Goal: Communication & Community: Answer question/provide support

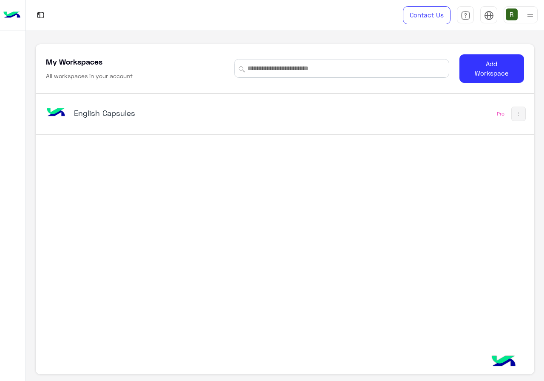
click at [190, 108] on h5 "English Capsules" at bounding box center [160, 113] width 173 height 10
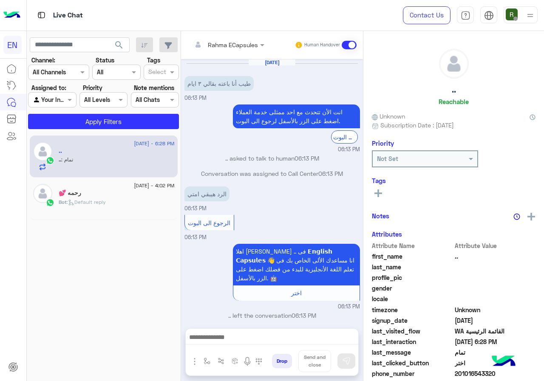
scroll to position [299, 0]
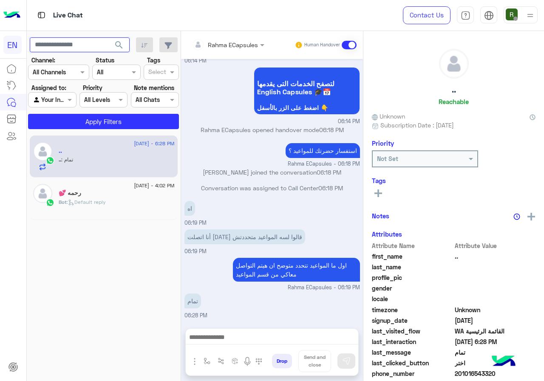
click at [88, 38] on input "text" at bounding box center [80, 44] width 100 height 15
paste input "**********"
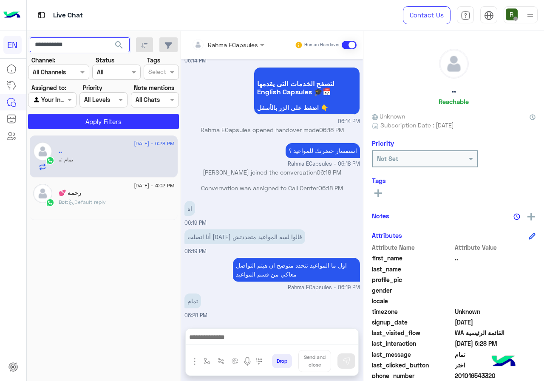
type input "**********"
click at [117, 48] on span "search" at bounding box center [119, 45] width 10 height 10
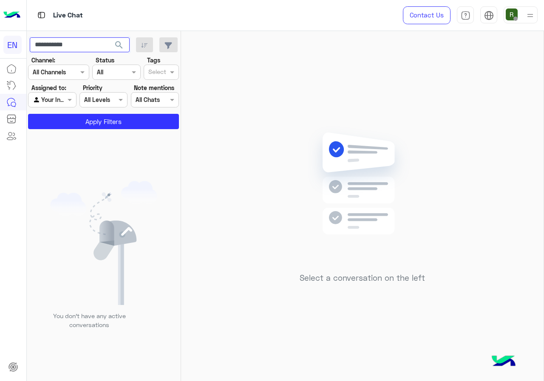
click at [99, 46] on input "**********" at bounding box center [80, 44] width 100 height 15
paste input "**********"
type input "**********"
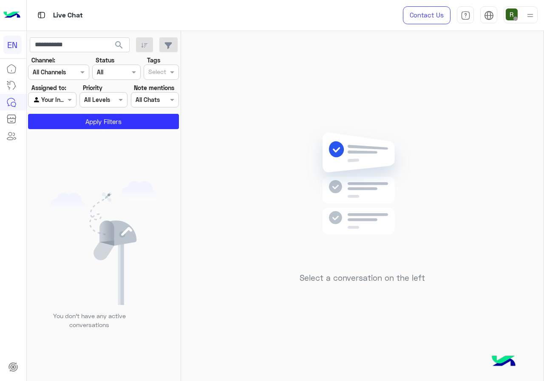
click at [113, 40] on button "search" at bounding box center [119, 46] width 21 height 18
click at [74, 71] on div at bounding box center [58, 72] width 60 height 10
click at [78, 105] on div "WhatsApp" at bounding box center [58, 105] width 61 height 17
click at [81, 124] on button "Apply Filters" at bounding box center [103, 121] width 151 height 15
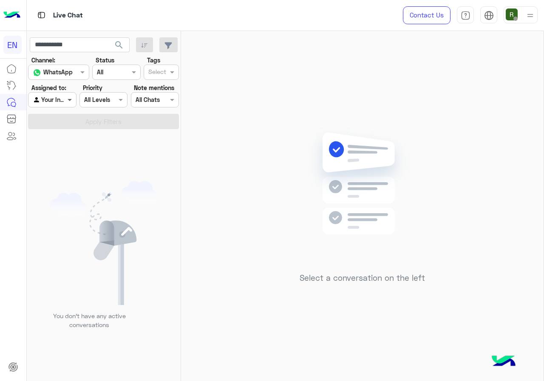
click at [66, 100] on span at bounding box center [70, 99] width 11 height 9
click at [66, 126] on div "Unassigned" at bounding box center [52, 133] width 49 height 17
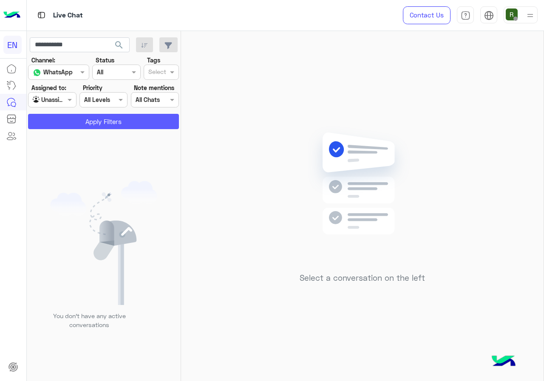
click at [76, 119] on button "Apply Filters" at bounding box center [103, 121] width 151 height 15
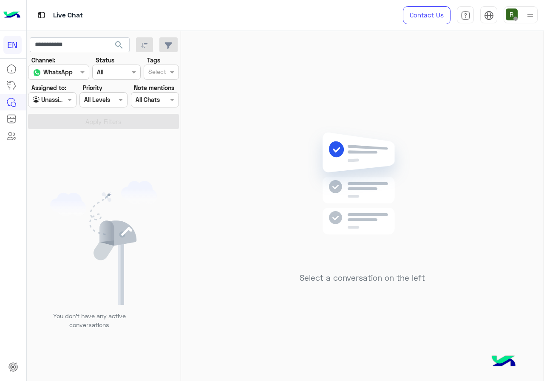
click at [63, 102] on div at bounding box center [51, 100] width 47 height 10
click at [65, 115] on div "All" at bounding box center [52, 117] width 49 height 16
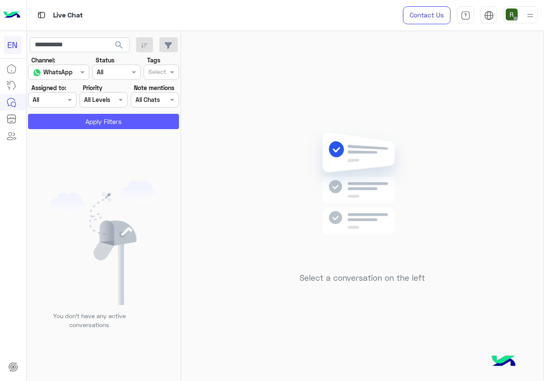
click at [72, 122] on button "Apply Filters" at bounding box center [103, 121] width 151 height 15
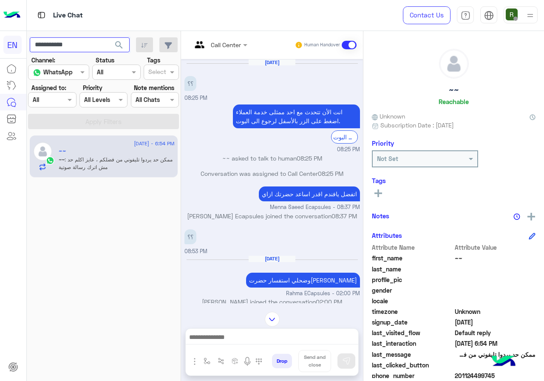
click at [94, 41] on input "**********" at bounding box center [80, 44] width 100 height 15
drag, startPoint x: 94, startPoint y: 41, endPoint x: 74, endPoint y: 246, distance: 205.9
click at [74, 255] on div "20 August - 6:54 PM ~~ ~~ : ممكن حد يردوا تليفوني من فضلكم ، عايز اكلم حد مش ات…" at bounding box center [104, 258] width 154 height 252
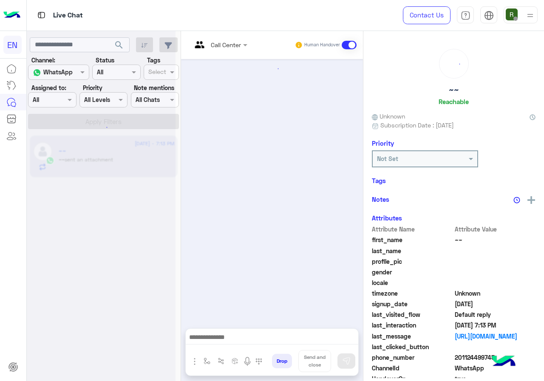
scroll to position [545, 0]
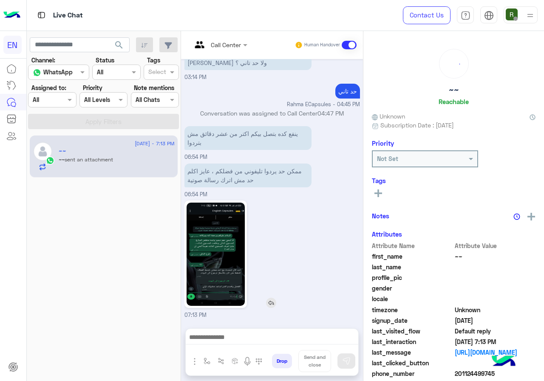
click at [226, 243] on img at bounding box center [216, 254] width 58 height 103
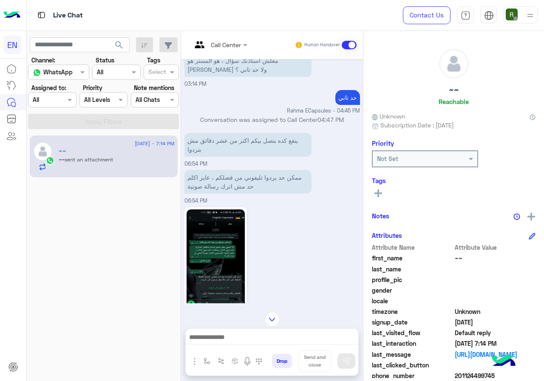
scroll to position [650, 0]
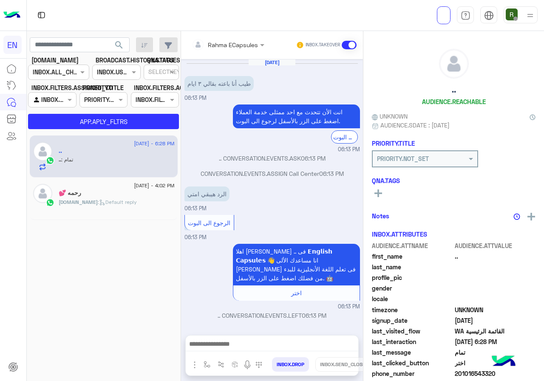
scroll to position [299, 0]
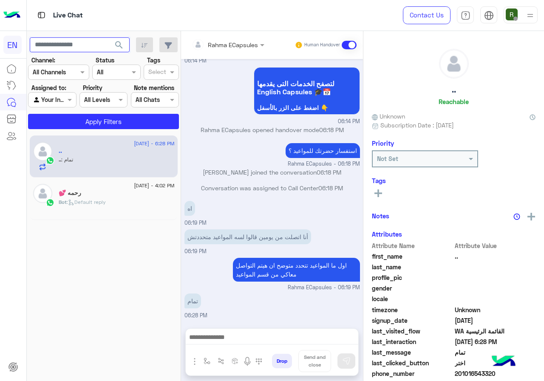
click at [90, 45] on input "text" at bounding box center [80, 44] width 100 height 15
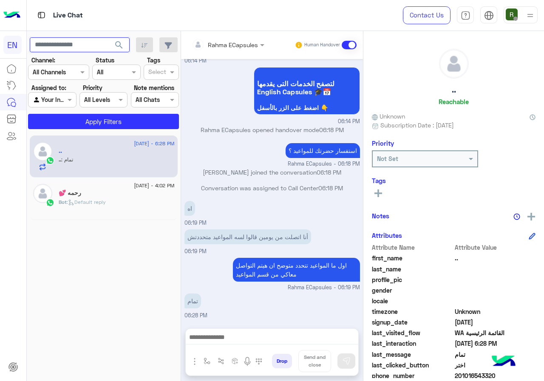
paste input "**********"
type input "**********"
click at [120, 46] on span "search" at bounding box center [119, 45] width 10 height 10
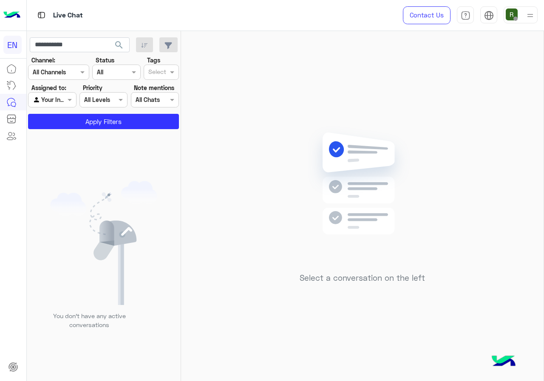
click at [61, 101] on div at bounding box center [51, 100] width 47 height 10
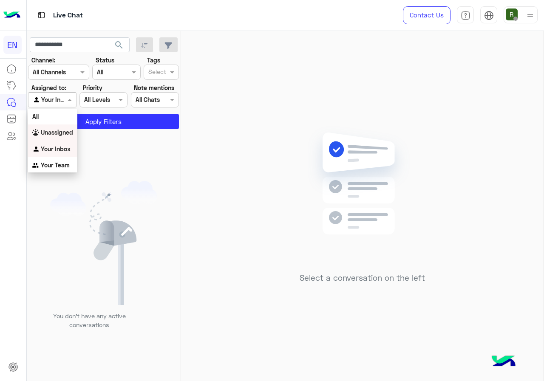
click at [59, 129] on b "Unassigned" at bounding box center [57, 132] width 32 height 7
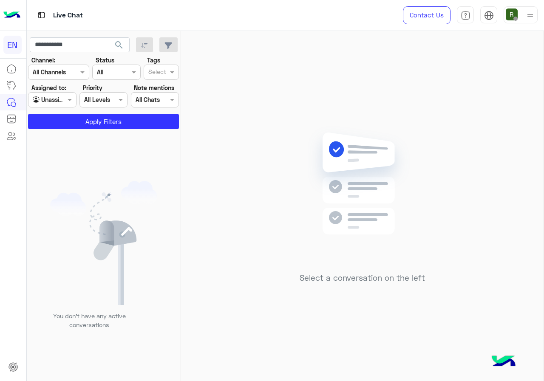
click at [59, 130] on app-inbox-users-filters "**********" at bounding box center [104, 82] width 154 height 102
click at [59, 127] on button "Apply Filters" at bounding box center [103, 121] width 151 height 15
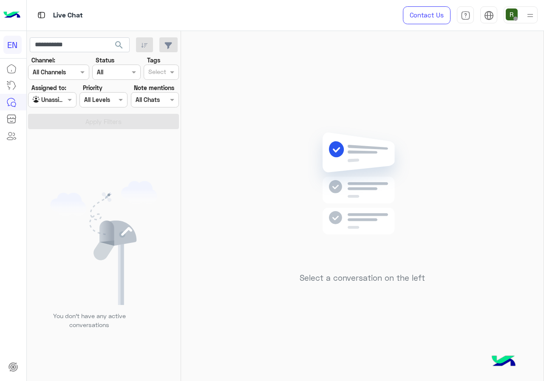
click at [84, 167] on div "You don’t have any active conversations" at bounding box center [104, 258] width 154 height 252
click at [50, 102] on input "text" at bounding box center [43, 100] width 20 height 9
click at [62, 162] on b "Your Team" at bounding box center [55, 164] width 29 height 7
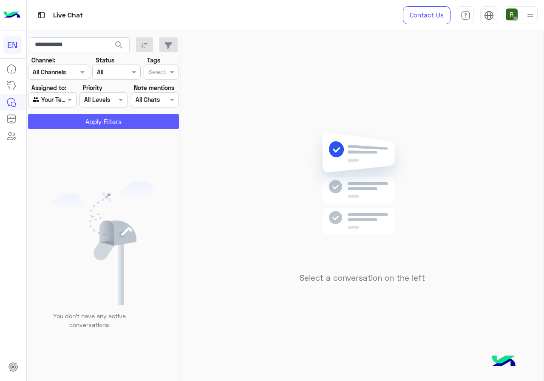
click at [68, 114] on button "Apply Filters" at bounding box center [103, 121] width 151 height 15
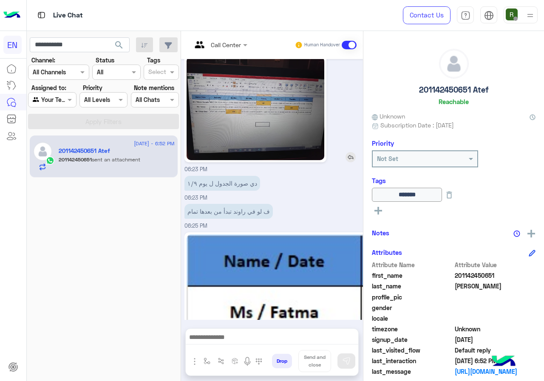
scroll to position [730, 0]
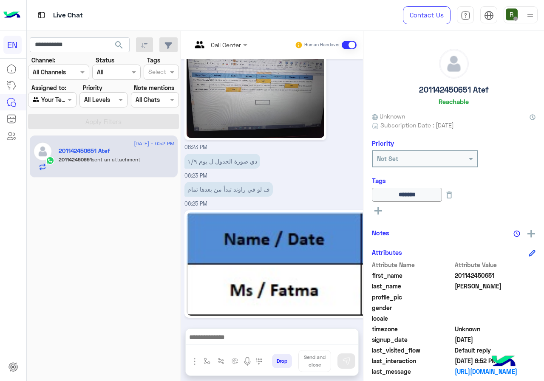
click at [270, 108] on img at bounding box center [256, 86] width 138 height 103
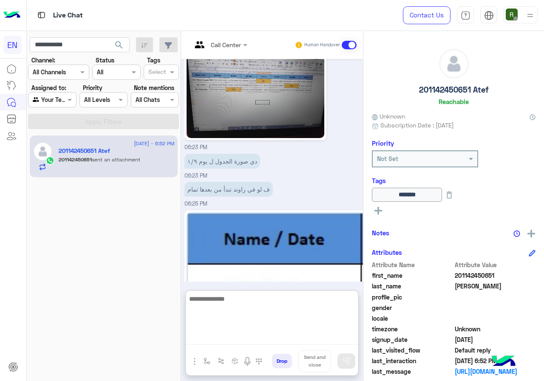
click at [264, 336] on textarea at bounding box center [272, 319] width 173 height 51
type textarea "**********"
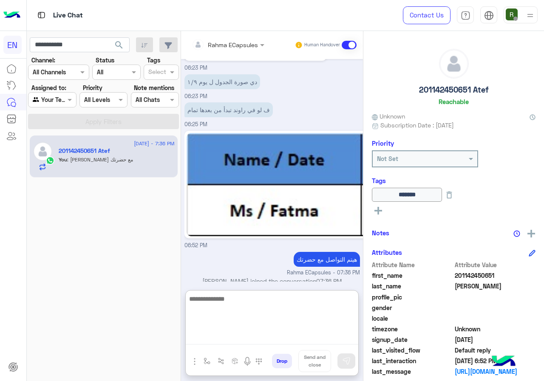
scroll to position [811, 0]
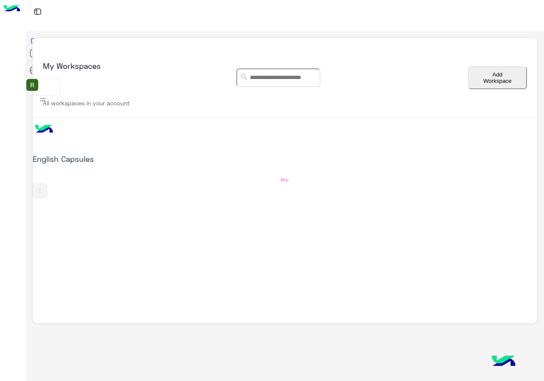
click at [294, 118] on div "English Capsules" at bounding box center [184, 141] width 303 height 46
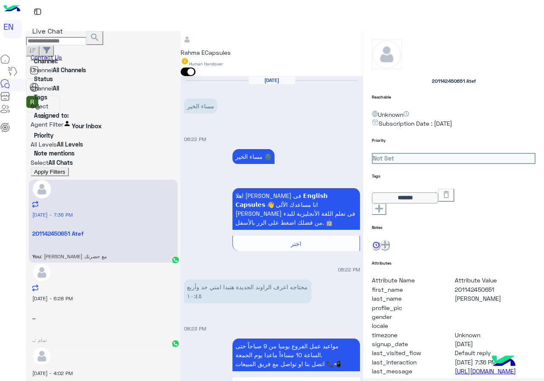
scroll to position [702, 0]
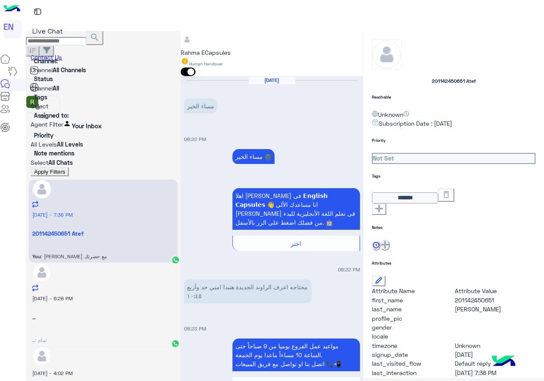
click at [207, 33] on div "Rahma ECapsules Human Handover" at bounding box center [272, 53] width 182 height 45
click at [181, 39] on input "text" at bounding box center [181, 37] width 0 height 6
click at [224, 83] on div "Call Center" at bounding box center [227, 87] width 93 height 9
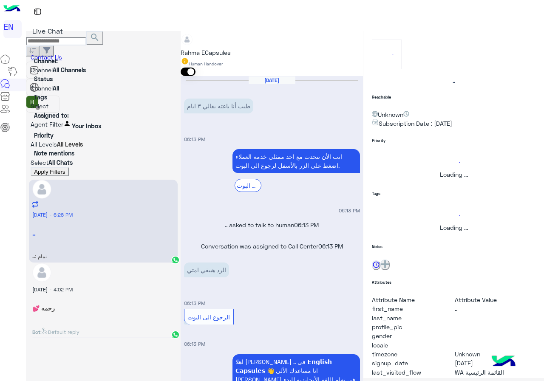
scroll to position [299, 0]
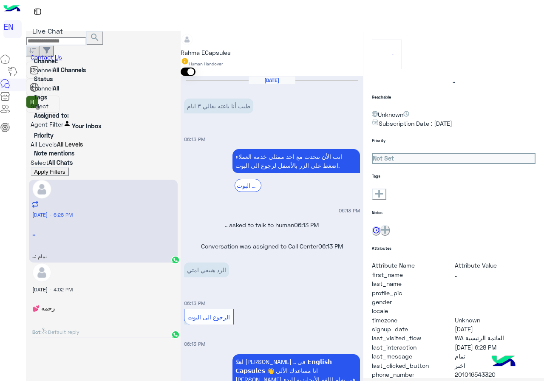
click at [236, 33] on div "Rahma ECapsules Human Handover" at bounding box center [272, 53] width 182 height 45
click at [181, 40] on input "text" at bounding box center [181, 37] width 0 height 6
click at [228, 85] on div "Call Center" at bounding box center [227, 87] width 93 height 9
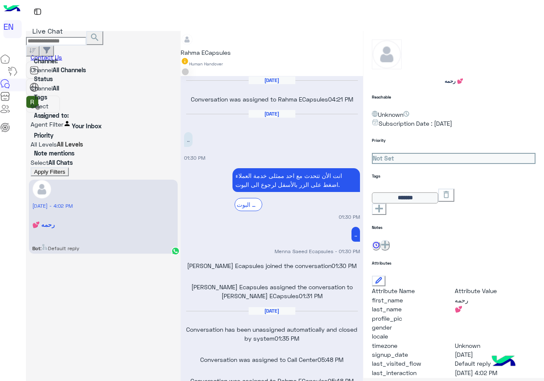
scroll to position [412, 0]
click at [60, 62] on div "Channel: Channel All Channels" at bounding box center [103, 66] width 145 height 18
click at [31, 71] on input "text" at bounding box center [31, 71] width 0 height 6
click at [64, 109] on div "WhatsApp" at bounding box center [58, 99] width 61 height 20
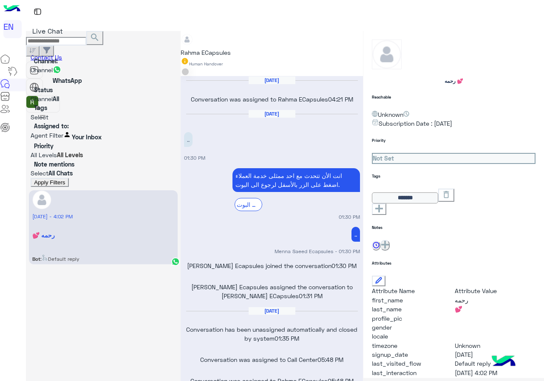
click at [67, 178] on button "Apply Filters" at bounding box center [50, 182] width 38 height 9
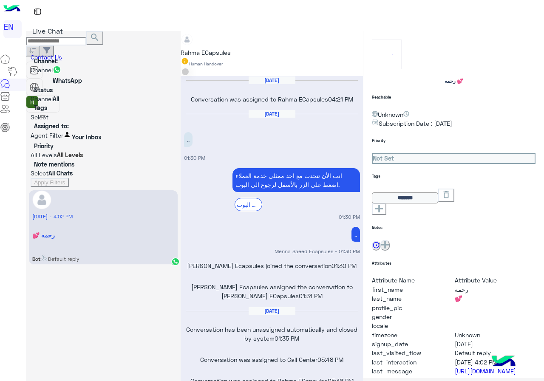
click at [60, 131] on div at bounding box center [103, 135] width 145 height 9
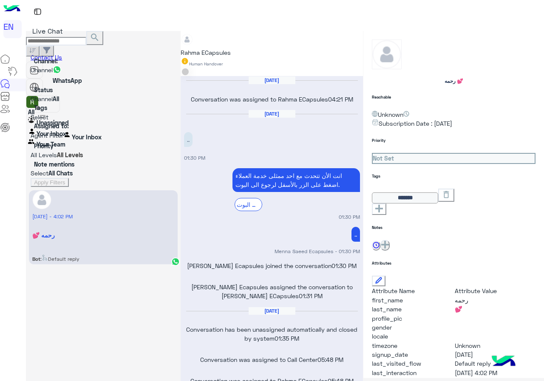
click at [62, 125] on div "Unassigned" at bounding box center [52, 121] width 48 height 11
click at [67, 178] on button "Apply Filters" at bounding box center [50, 182] width 38 height 9
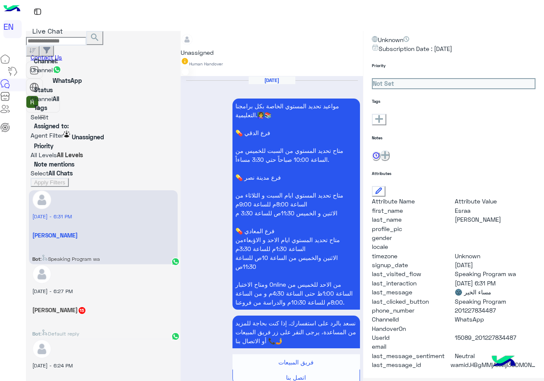
scroll to position [76, 0]
drag, startPoint x: 456, startPoint y: 300, endPoint x: 496, endPoint y: 298, distance: 40.4
click at [496, 306] on span "201227834487" at bounding box center [495, 310] width 81 height 9
copy span "01227834487"
click at [181, 40] on input "text" at bounding box center [181, 37] width 0 height 6
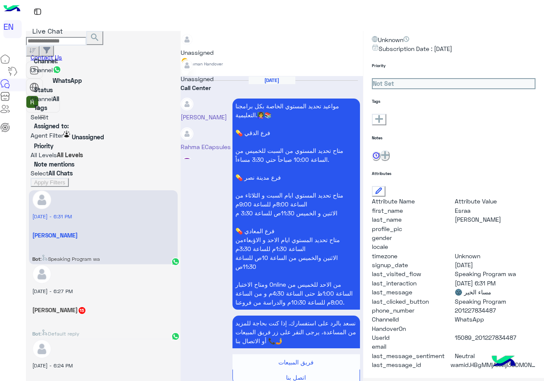
scroll to position [141, 0]
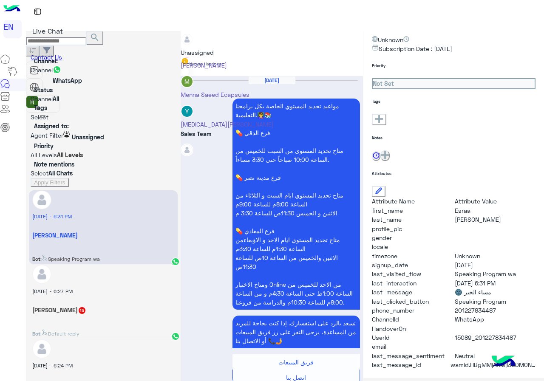
click at [227, 129] on div "Sales Team" at bounding box center [227, 133] width 93 height 9
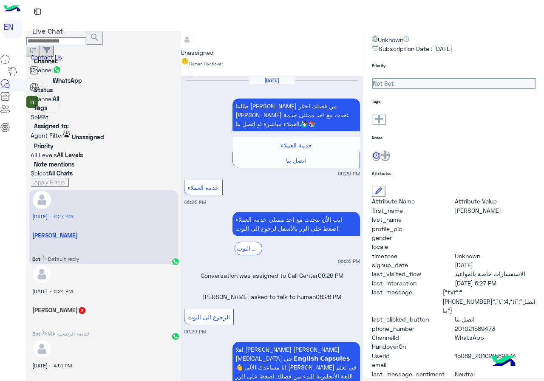
scroll to position [76, 0]
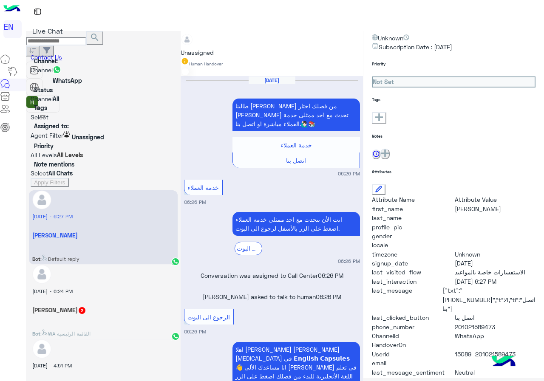
drag, startPoint x: 458, startPoint y: 298, endPoint x: 507, endPoint y: 298, distance: 48.9
click at [507, 323] on span "201021589473" at bounding box center [495, 327] width 81 height 9
copy span "01021589473"
click at [382, 117] on rect at bounding box center [379, 118] width 8 height 2
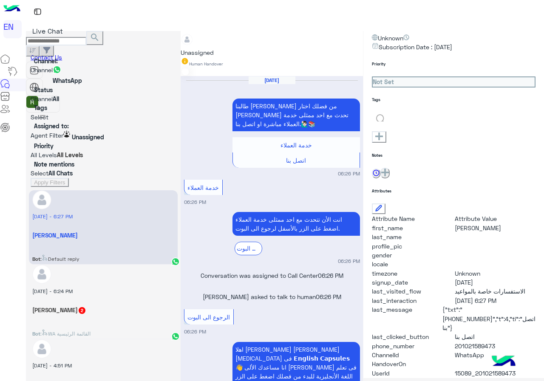
click at [393, 127] on ng-select at bounding box center [399, 121] width 55 height 19
click at [398, 119] on input "text" at bounding box center [399, 118] width 55 height 6
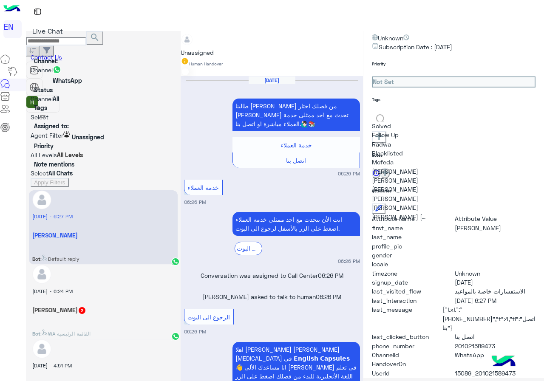
click at [396, 130] on div "Solved" at bounding box center [399, 126] width 55 height 9
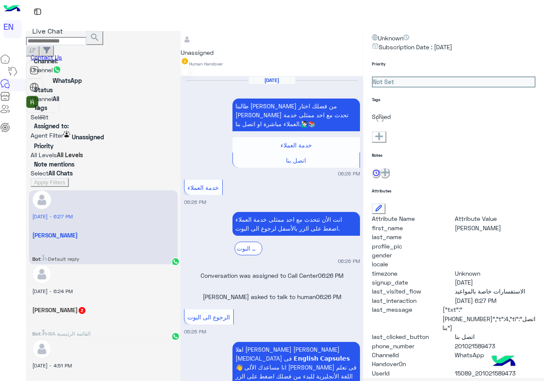
click at [409, 153] on div "Notes" at bounding box center [454, 166] width 164 height 26
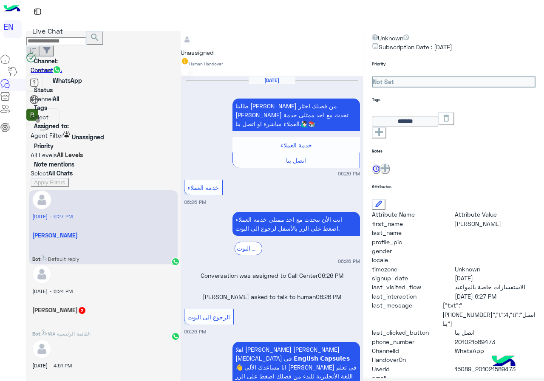
click at [192, 45] on img at bounding box center [186, 39] width 11 height 11
click at [215, 83] on div "Call Center" at bounding box center [227, 87] width 93 height 9
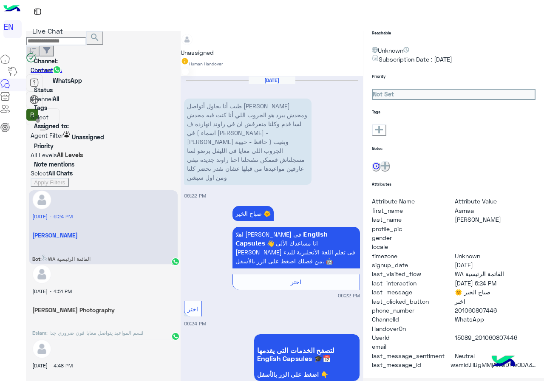
scroll to position [74, 0]
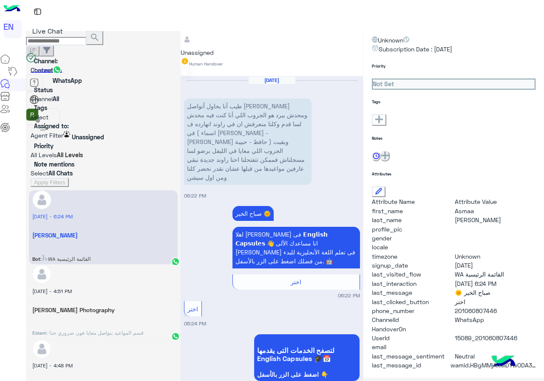
drag, startPoint x: 456, startPoint y: 300, endPoint x: 524, endPoint y: 303, distance: 68.1
click at [524, 306] on span "201060807446" at bounding box center [495, 310] width 81 height 9
copy span "01060807446"
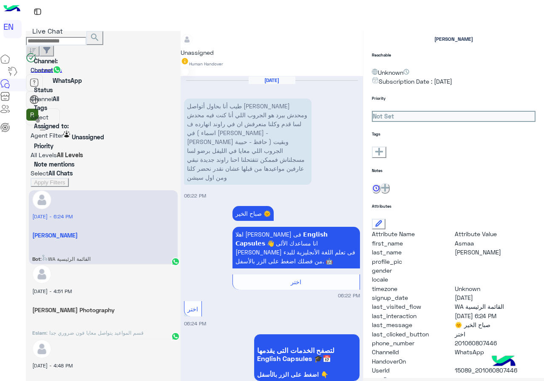
scroll to position [0, 0]
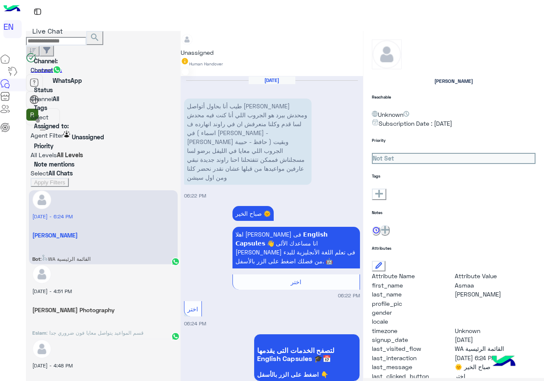
click at [380, 202] on div "Asmaa Ahmed Reachable Unknown Subscription Date : 08/20/2025 Priority Not Set T…" at bounding box center [453, 204] width 181 height 347
click at [382, 192] on icon at bounding box center [379, 194] width 8 height 8
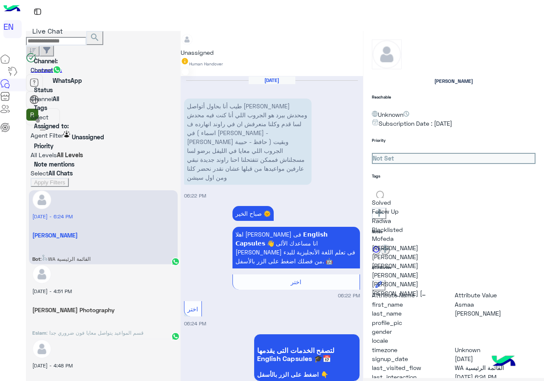
click at [399, 196] on input "text" at bounding box center [399, 194] width 55 height 6
click at [398, 207] on div "Solved" at bounding box center [399, 202] width 55 height 9
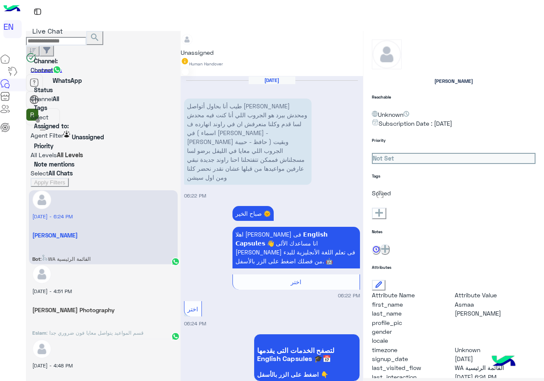
click at [419, 213] on div "Asmaa Ahmed Reachable Unknown Subscription Date : 08/20/2025 Priority Not Set T…" at bounding box center [453, 204] width 181 height 347
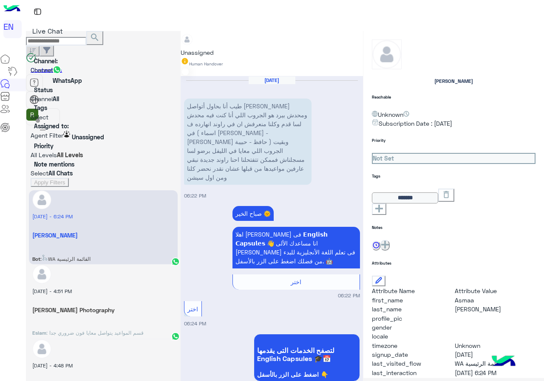
click at [181, 40] on input "text" at bounding box center [181, 37] width 0 height 6
click at [227, 88] on div "Call Center" at bounding box center [227, 87] width 93 height 9
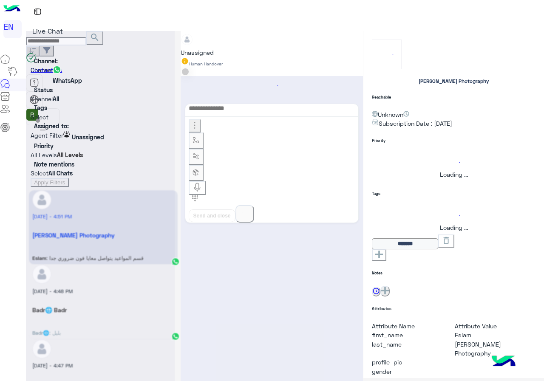
scroll to position [351, 0]
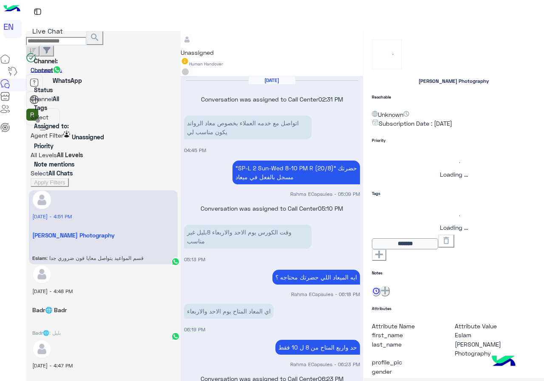
click at [68, 131] on div "Agent Filter Unassigned" at bounding box center [103, 136] width 145 height 11
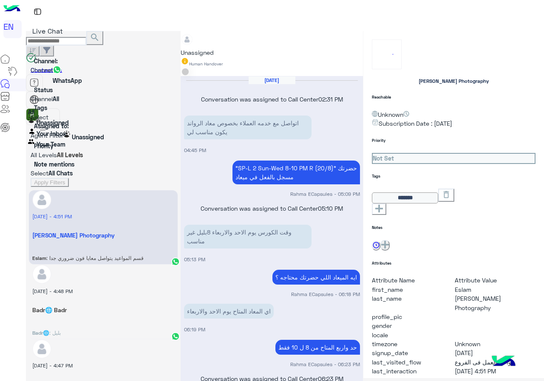
click at [51, 137] on b "Your Inbox" at bounding box center [52, 133] width 30 height 7
click at [68, 178] on button "Apply Filters" at bounding box center [50, 182] width 38 height 9
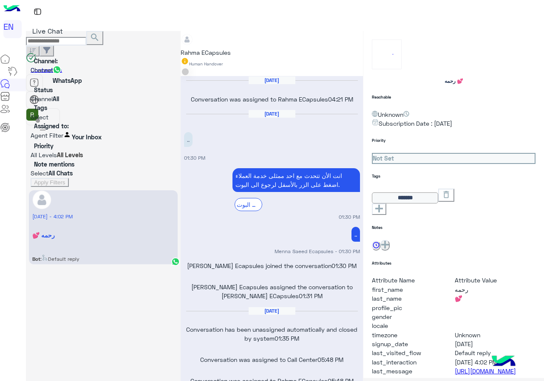
scroll to position [412, 0]
click at [59, 131] on div at bounding box center [103, 135] width 145 height 9
click at [65, 148] on b "Your Team" at bounding box center [51, 144] width 29 height 7
click at [94, 111] on section "Channel: Channel WhatsApp Status Channel All Tags Select Assigned to: Agent Fil…" at bounding box center [103, 122] width 145 height 131
click at [68, 178] on button "Apply Filters" at bounding box center [50, 182] width 38 height 9
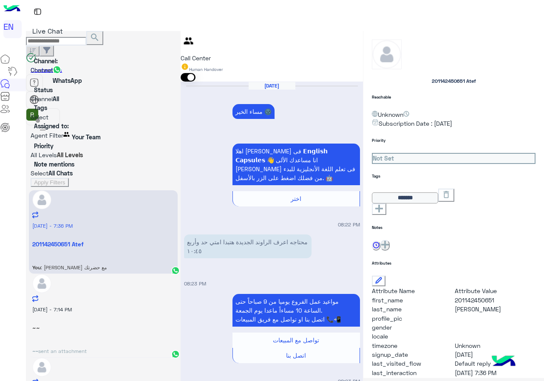
click at [163, 342] on div "~~ sent an attachment" at bounding box center [103, 349] width 142 height 15
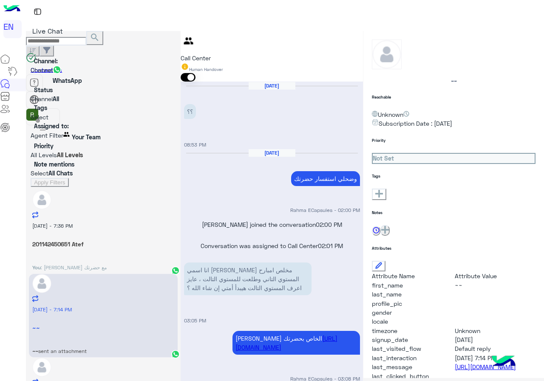
scroll to position [480, 0]
click at [383, 193] on rect at bounding box center [379, 194] width 8 height 2
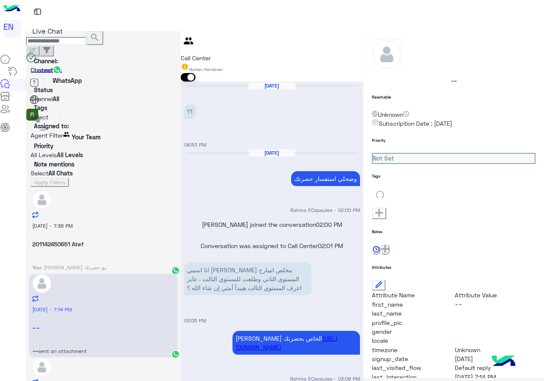
click at [414, 197] on input "text" at bounding box center [399, 194] width 55 height 6
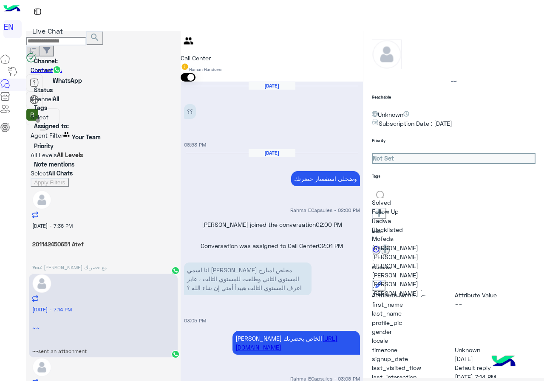
click at [424, 207] on div "Solved Follow Up Radwa Blacklisted Mofeda Nada Mohamed Christine Abdullah Sales…" at bounding box center [454, 204] width 164 height 31
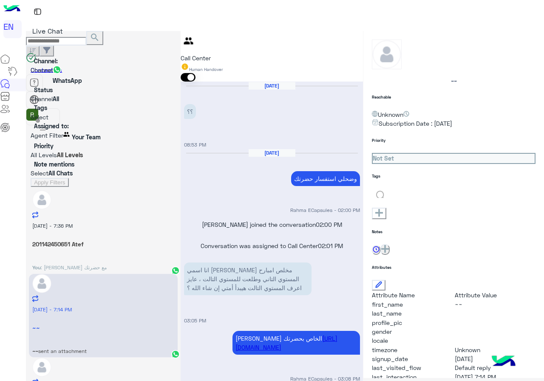
click at [431, 210] on div "See All" at bounding box center [454, 204] width 164 height 31
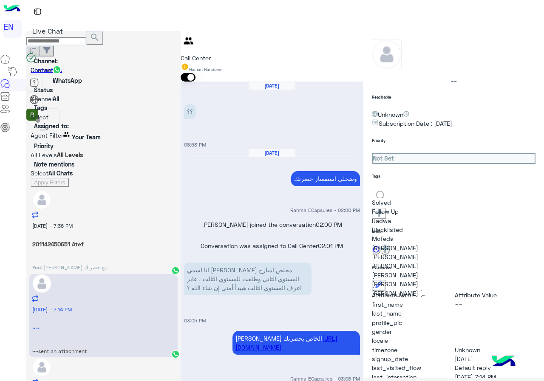
click at [423, 196] on input "text" at bounding box center [399, 194] width 55 height 6
click at [425, 207] on div "Solved" at bounding box center [399, 202] width 55 height 9
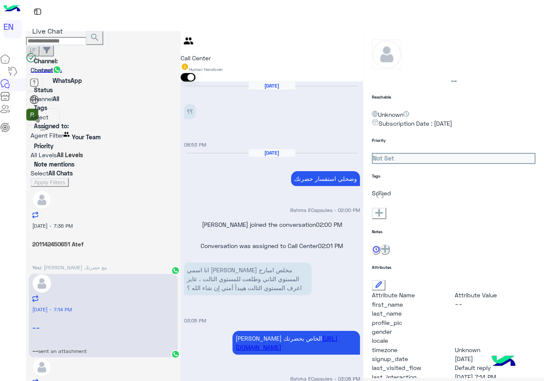
click at [450, 229] on div "Notes" at bounding box center [454, 242] width 164 height 26
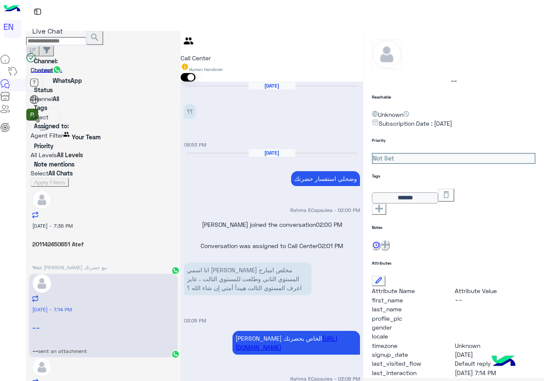
type textarea "**********"
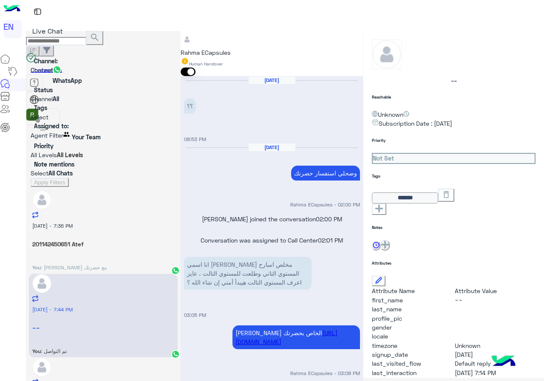
scroll to position [42, 0]
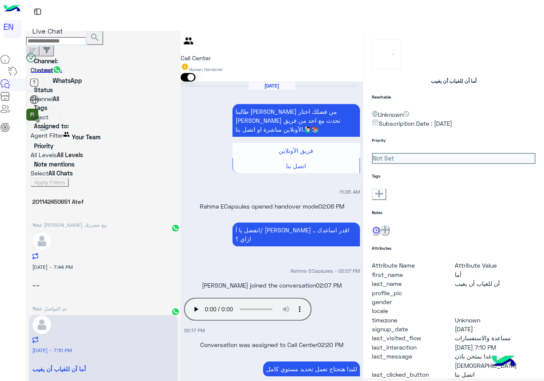
scroll to position [441, 0]
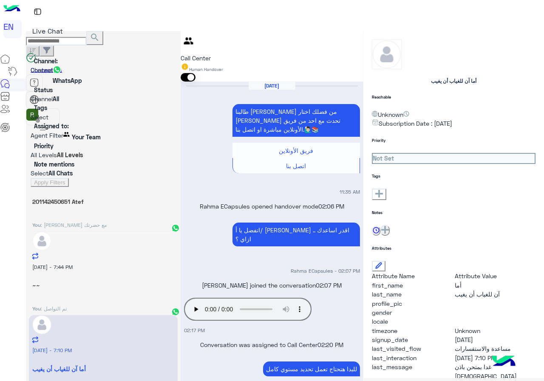
type textarea "**********"
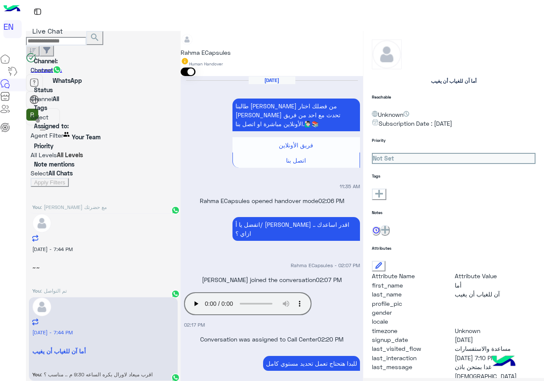
scroll to position [42, 0]
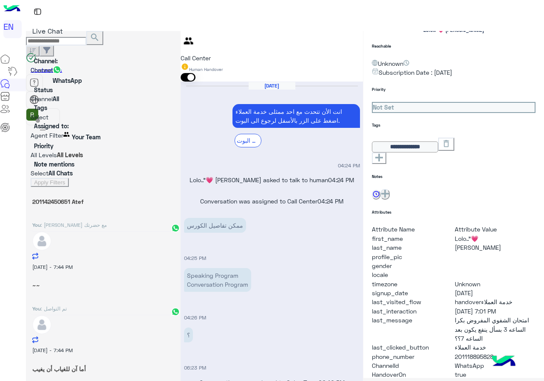
scroll to position [92, 0]
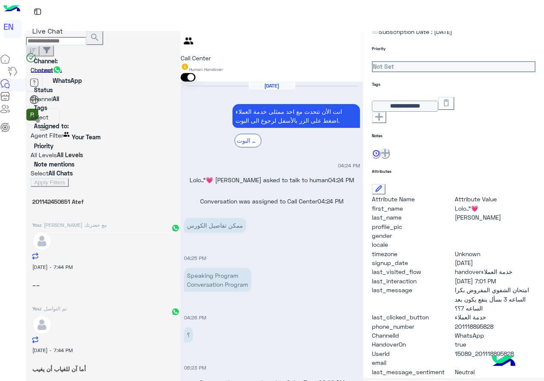
drag, startPoint x: 483, startPoint y: 301, endPoint x: 530, endPoint y: 298, distance: 46.8
click at [530, 322] on span "201118895828" at bounding box center [495, 326] width 81 height 9
copy span "01118895828"
type textarea "**********"
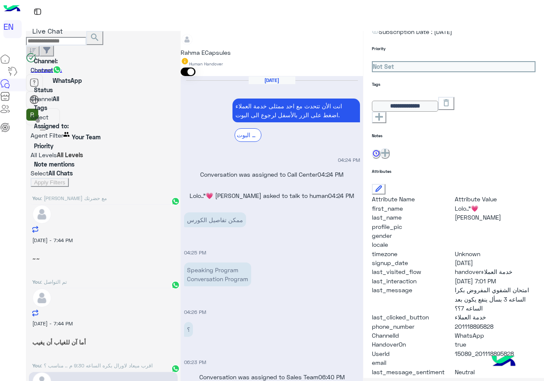
scroll to position [85, 0]
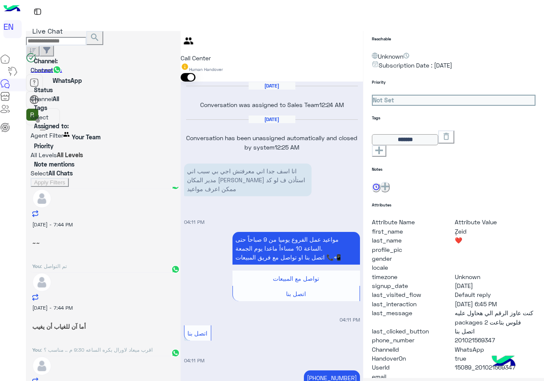
scroll to position [92, 0]
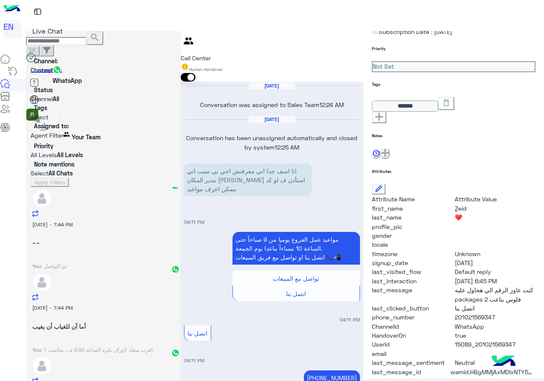
drag, startPoint x: 483, startPoint y: 300, endPoint x: 534, endPoint y: 301, distance: 51.4
click at [534, 313] on span "201021569347" at bounding box center [495, 317] width 81 height 9
copy span "01021569347"
type textarea "**********"
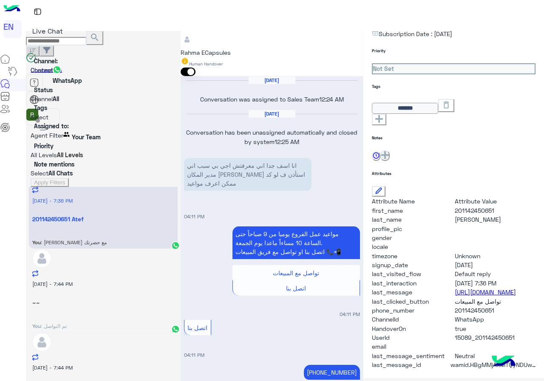
scroll to position [127, 0]
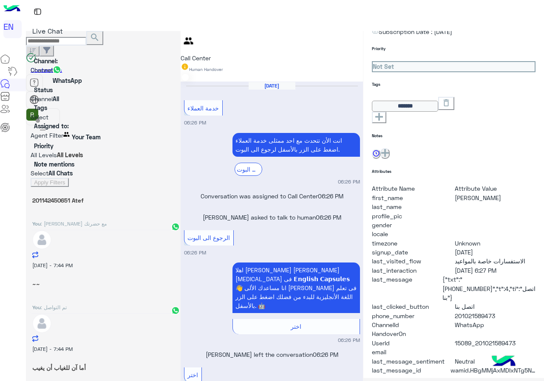
scroll to position [231, 0]
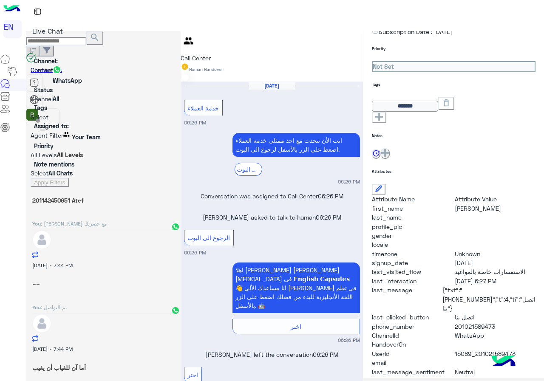
drag, startPoint x: 484, startPoint y: 302, endPoint x: 523, endPoint y: 300, distance: 38.7
click at [523, 322] on span "201021589473" at bounding box center [495, 326] width 81 height 9
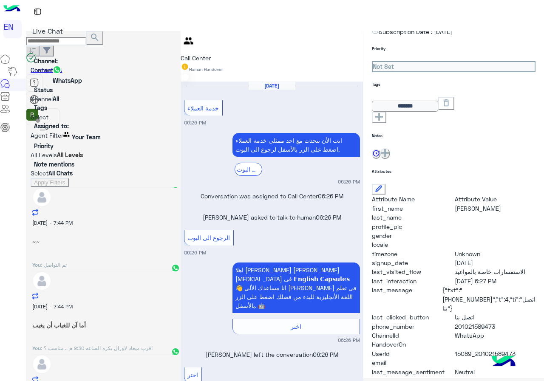
scroll to position [255, 0]
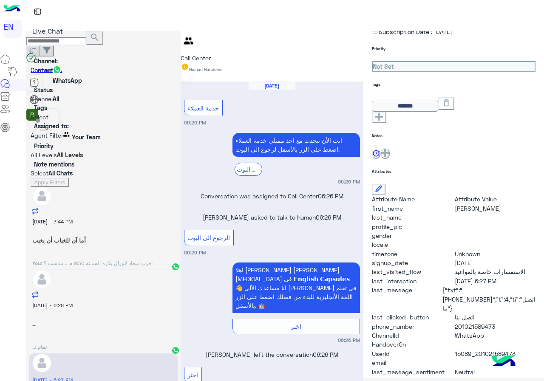
copy span "01021589473"
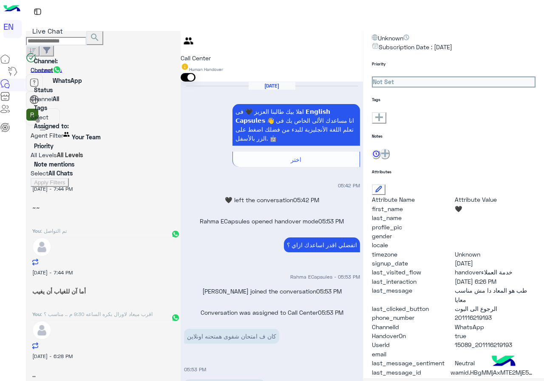
scroll to position [255, 0]
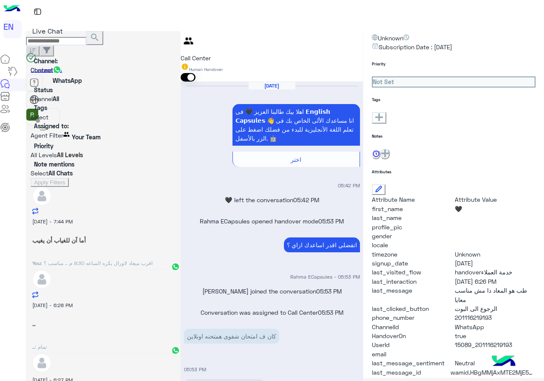
type textarea "**********"
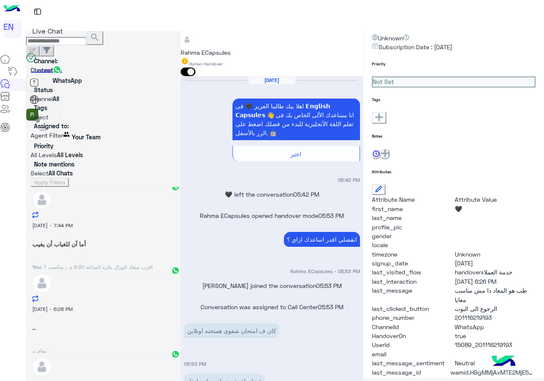
scroll to position [255, 0]
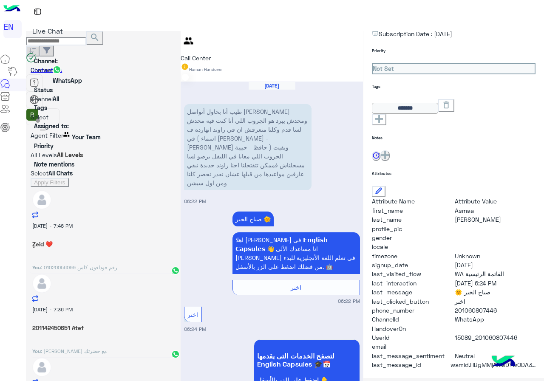
click at [58, 131] on div "Agent Filter Your Team" at bounding box center [103, 136] width 145 height 11
click at [57, 137] on b "Your Inbox" at bounding box center [52, 133] width 30 height 7
click at [74, 187] on div "20 August - 7:46 PM ٕZeid ❤️ You : 01020056099 رقم فودافون كاش 20 August - 7:36…" at bounding box center [103, 364] width 155 height 354
click at [68, 178] on button "Apply Filters" at bounding box center [50, 182] width 38 height 9
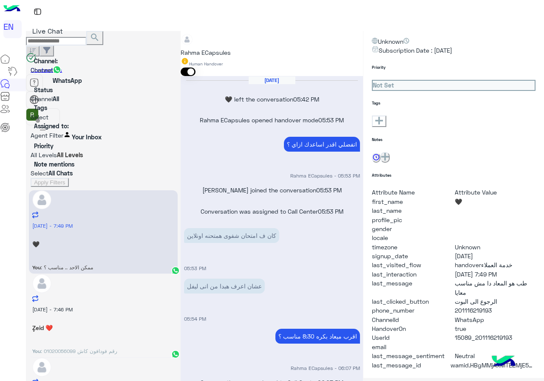
scroll to position [223, 0]
click at [225, 48] on div "Rahma ECapsules" at bounding box center [206, 52] width 50 height 9
click at [237, 90] on div "Call Center" at bounding box center [227, 87] width 93 height 9
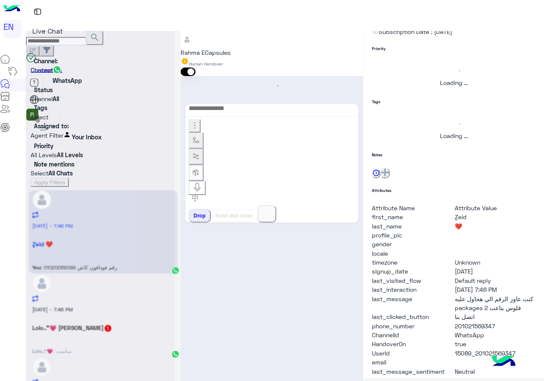
click at [224, 49] on div "Rahma ECapsules" at bounding box center [206, 52] width 50 height 9
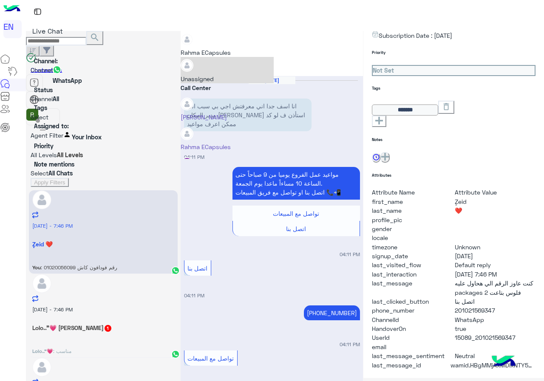
scroll to position [450, 0]
click at [223, 83] on div "Call Center" at bounding box center [227, 87] width 93 height 9
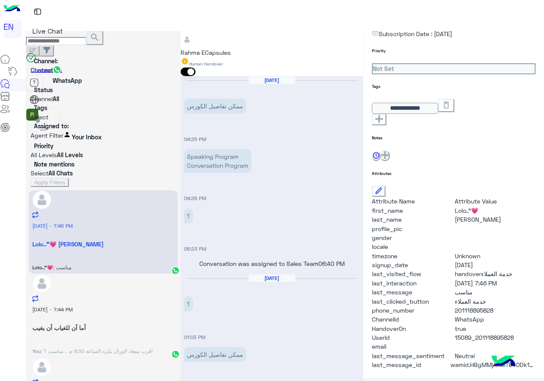
scroll to position [94, 0]
drag, startPoint x: 456, startPoint y: 299, endPoint x: 498, endPoint y: 296, distance: 42.6
click at [498, 306] on span "201118895828" at bounding box center [495, 310] width 81 height 9
copy span "01118895828"
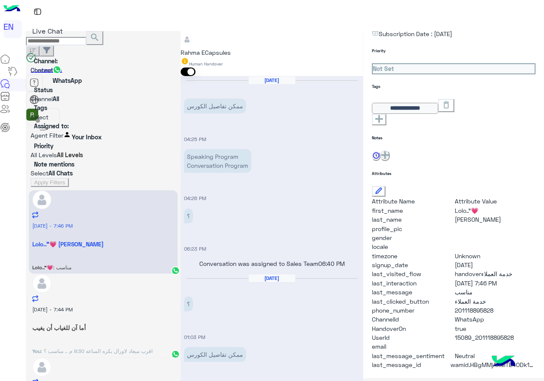
type textarea "**********"
click at [252, 40] on div at bounding box center [272, 35] width 182 height 9
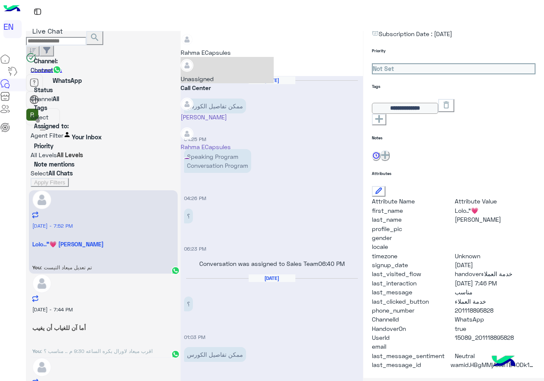
scroll to position [597, 0]
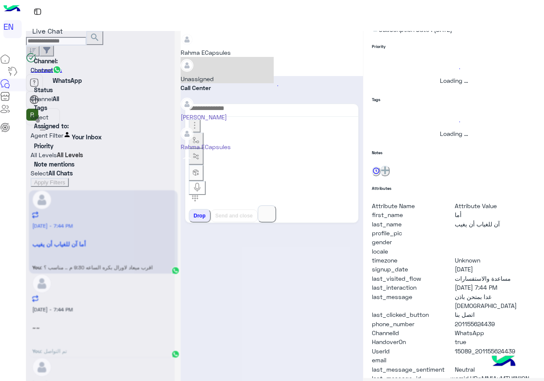
click at [228, 50] on div "Rahma ECapsules" at bounding box center [206, 44] width 50 height 26
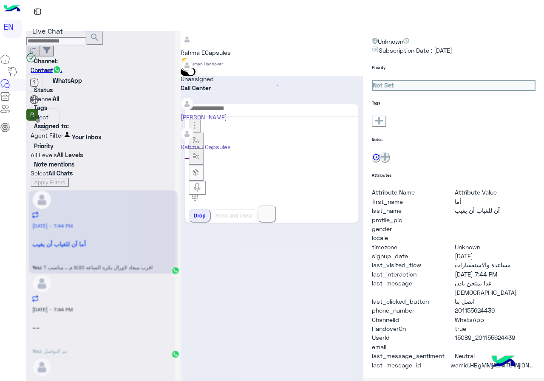
click at [225, 85] on div "Call Center" at bounding box center [227, 87] width 93 height 9
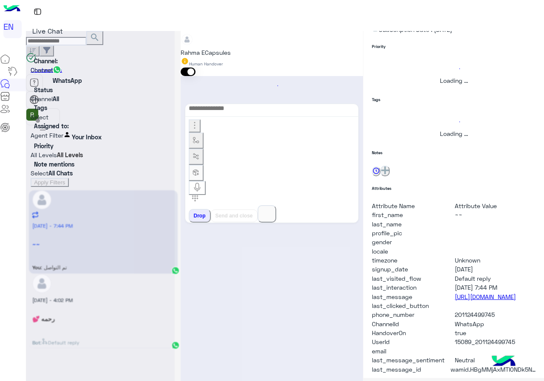
click at [224, 49] on div "Rahma ECapsules" at bounding box center [206, 52] width 50 height 9
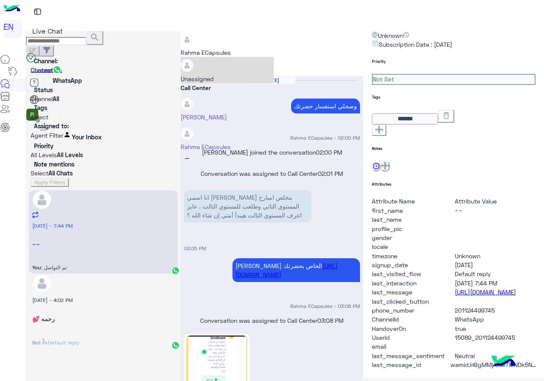
scroll to position [634, 0]
click at [225, 86] on div "Call Center" at bounding box center [227, 87] width 93 height 9
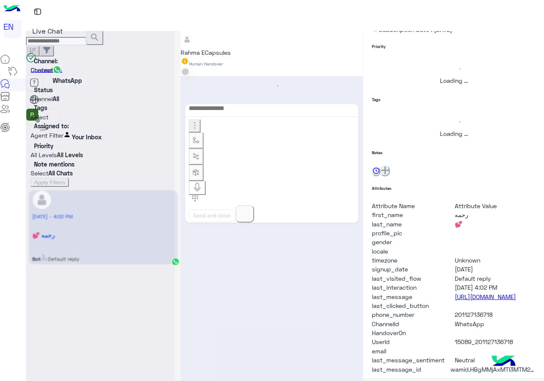
scroll to position [412, 0]
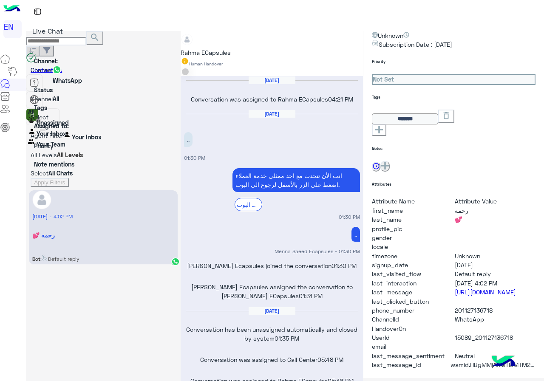
drag, startPoint x: 65, startPoint y: 98, endPoint x: 66, endPoint y: 106, distance: 7.7
click at [176, 131] on span at bounding box center [176, 136] width 0 height 11
click at [63, 126] on b "Unassigned" at bounding box center [53, 122] width 32 height 7
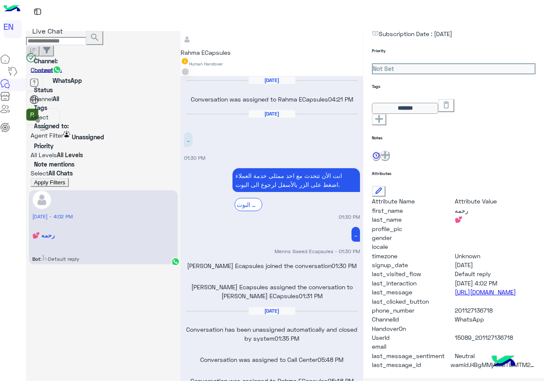
click at [65, 178] on button "Apply Filters" at bounding box center [50, 182] width 38 height 9
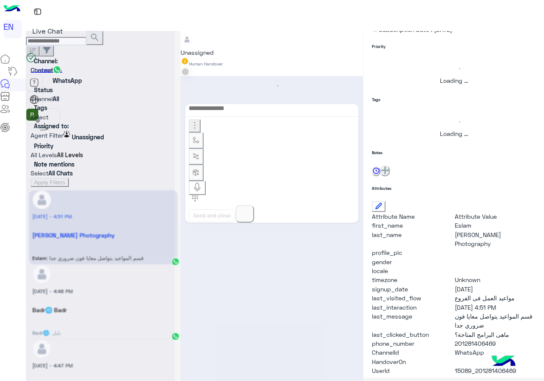
scroll to position [351, 0]
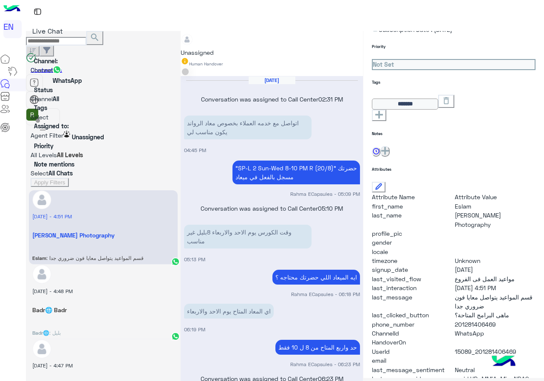
click at [56, 109] on section "Channel: Channel WhatsApp Status Channel All Tags Select Assigned to: Agent Fil…" at bounding box center [103, 122] width 145 height 131
click at [59, 131] on div "Agent Filter Unassigned" at bounding box center [103, 136] width 145 height 11
click at [52, 149] on div "Your Team" at bounding box center [52, 143] width 48 height 11
click at [65, 178] on button "Apply Filters" at bounding box center [50, 182] width 38 height 9
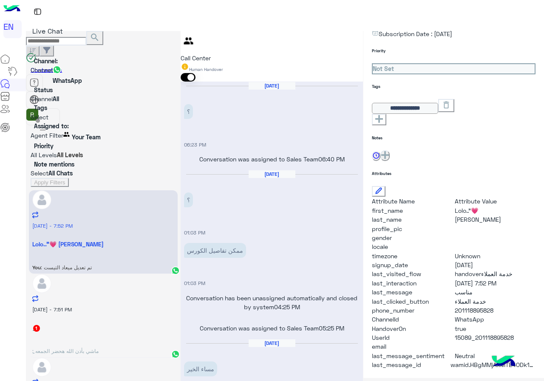
click at [131, 342] on div "ِ : ماشي بأذن الله هحضر الجمعه" at bounding box center [103, 349] width 142 height 15
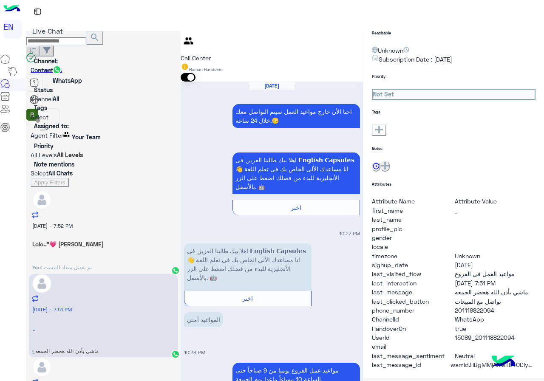
scroll to position [76, 0]
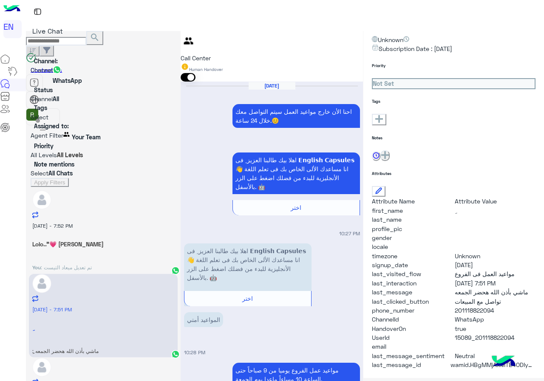
drag, startPoint x: 483, startPoint y: 296, endPoint x: 543, endPoint y: 297, distance: 59.5
click at [536, 306] on span "201118822094" at bounding box center [495, 310] width 81 height 9
copy span "01118822094"
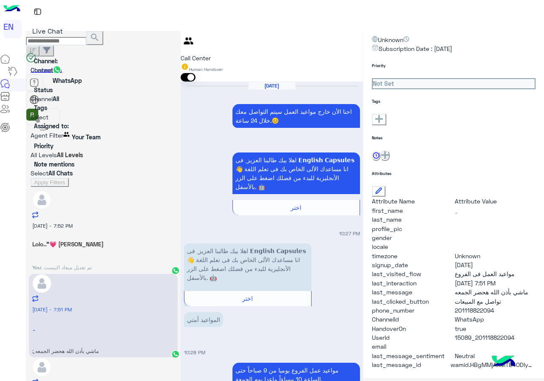
type textarea "*"
type textarea "**********"
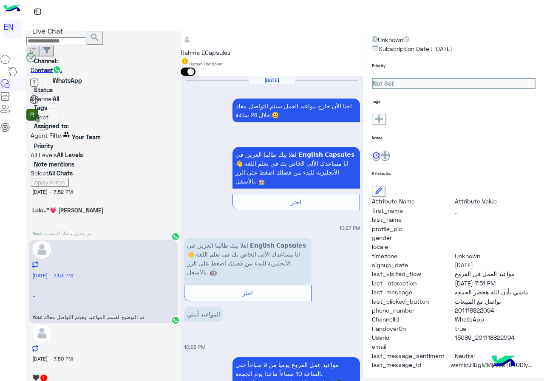
scroll to position [85, 0]
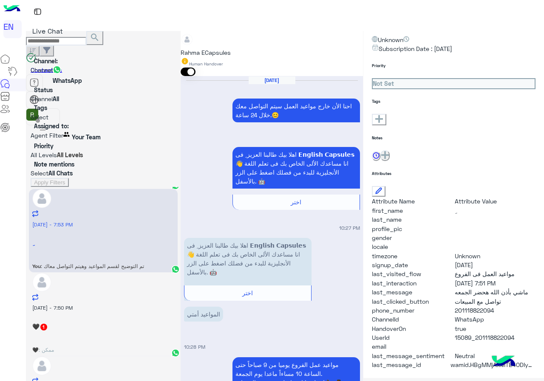
click at [122, 341] on div "🖤 : ممكن" at bounding box center [103, 348] width 142 height 15
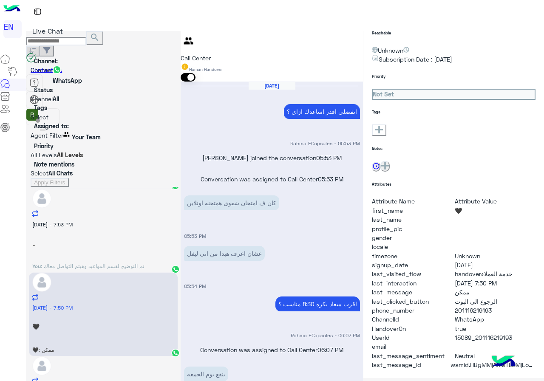
scroll to position [74, 0]
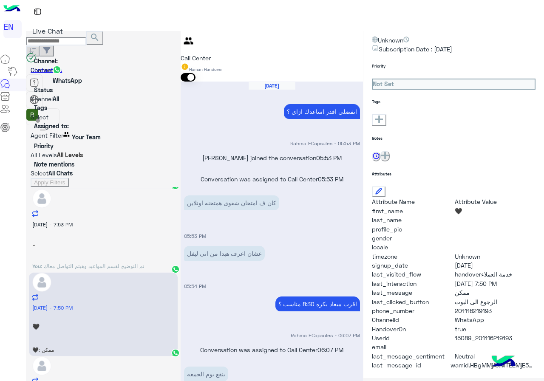
type textarea "**********"
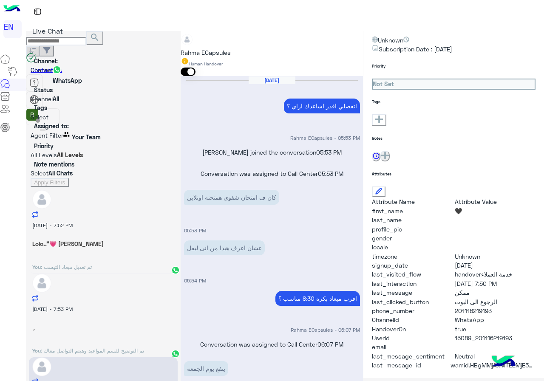
scroll to position [0, 0]
click at [56, 122] on label "Assigned to:" at bounding box center [51, 125] width 35 height 7
click at [31, 133] on input "text" at bounding box center [31, 136] width 0 height 6
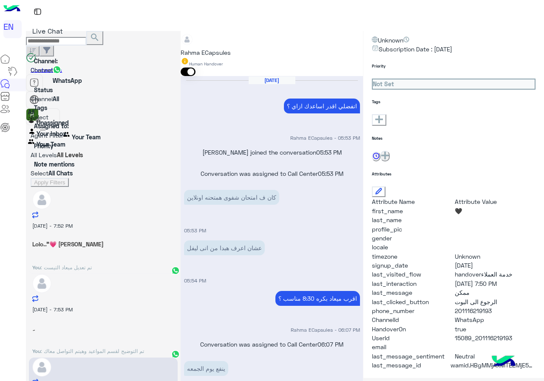
click at [66, 137] on b "Your Inbox" at bounding box center [52, 133] width 30 height 7
click at [68, 178] on button "Apply Filters" at bounding box center [50, 182] width 38 height 9
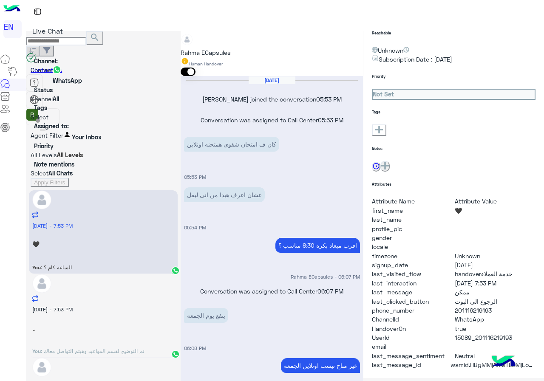
scroll to position [236, 0]
click at [229, 34] on div "Rahma ECapsules Human Handover" at bounding box center [272, 53] width 182 height 45
click at [181, 40] on input "text" at bounding box center [181, 37] width 0 height 6
click at [225, 83] on div "Call Center" at bounding box center [227, 87] width 93 height 9
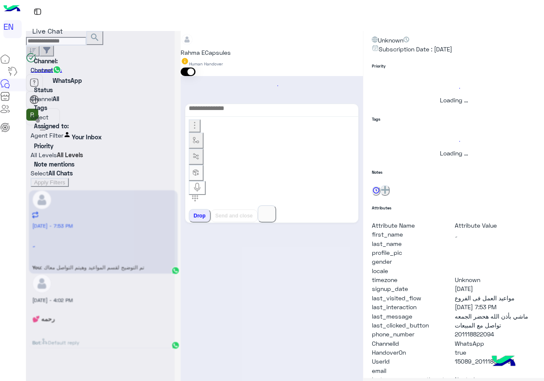
click at [181, 40] on input "text" at bounding box center [181, 37] width 0 height 6
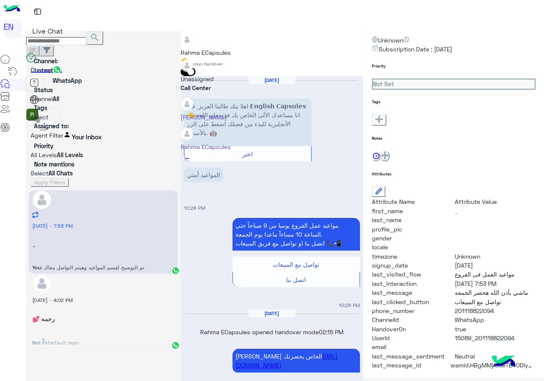
scroll to position [456, 0]
click at [232, 89] on div "Call Center" at bounding box center [227, 87] width 93 height 9
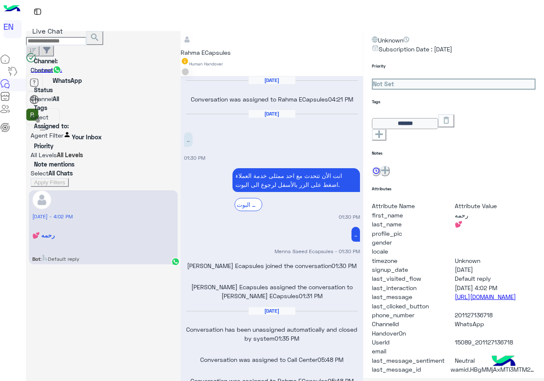
scroll to position [412, 0]
click at [176, 131] on span at bounding box center [176, 136] width 0 height 11
click at [68, 126] on b "Unassigned" at bounding box center [53, 122] width 32 height 7
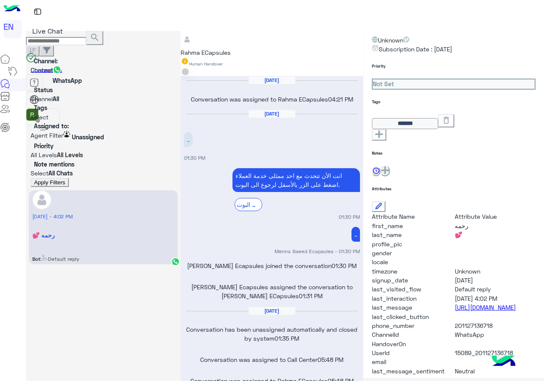
click at [68, 178] on button "Apply Filters" at bounding box center [50, 182] width 38 height 9
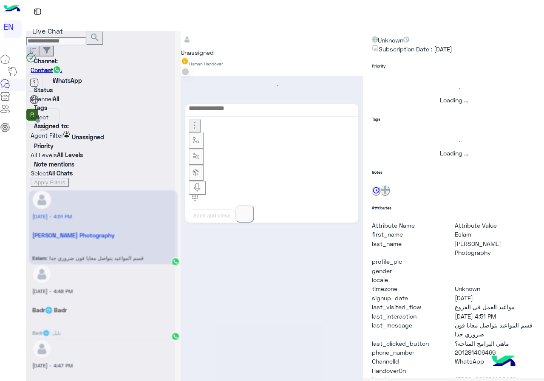
scroll to position [351, 0]
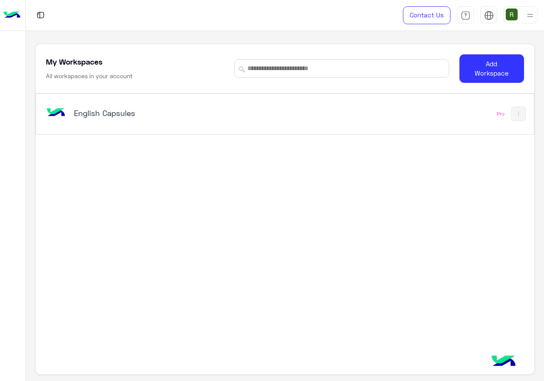
click at [248, 126] on div "English Capsules Pro" at bounding box center [284, 114] width 497 height 40
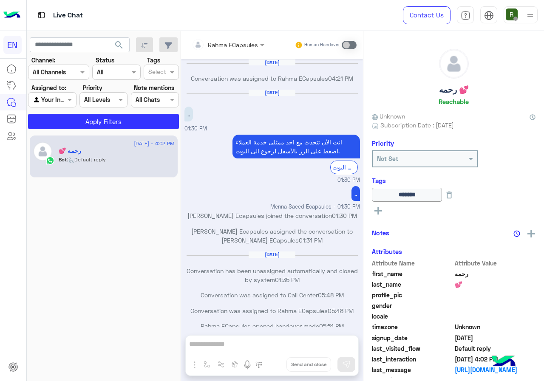
scroll to position [412, 0]
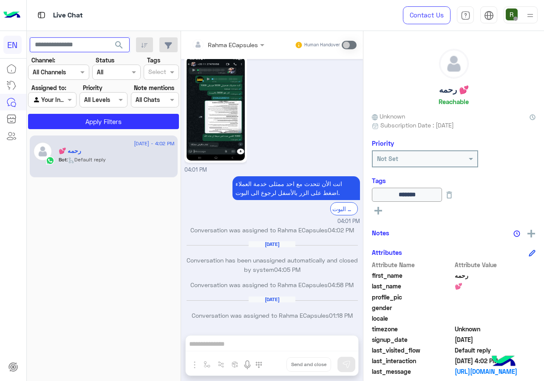
click at [71, 42] on input "text" at bounding box center [80, 44] width 100 height 15
paste input "**********"
type input "**********"
click at [119, 43] on span "search" at bounding box center [119, 45] width 10 height 10
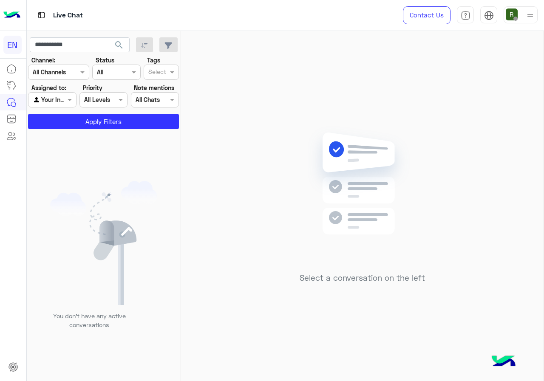
click at [50, 100] on input "text" at bounding box center [43, 100] width 20 height 9
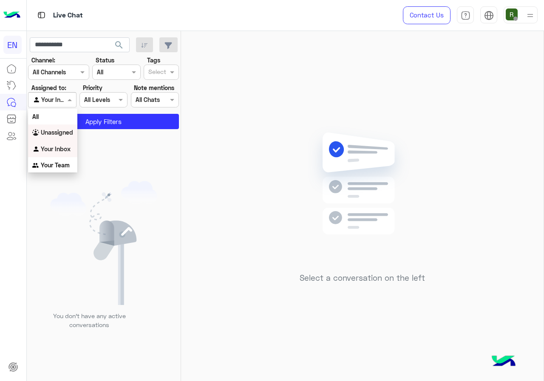
click at [65, 130] on b "Unassigned" at bounding box center [57, 132] width 32 height 7
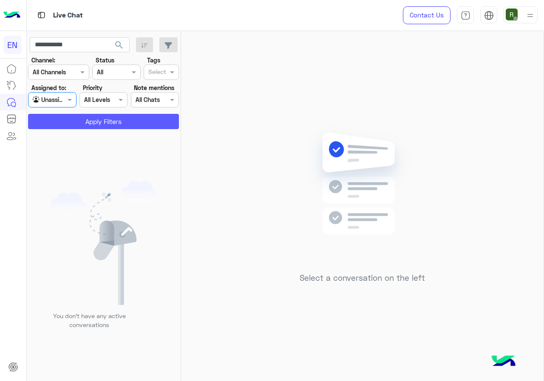
click at [73, 120] on button "Apply Filters" at bounding box center [103, 121] width 151 height 15
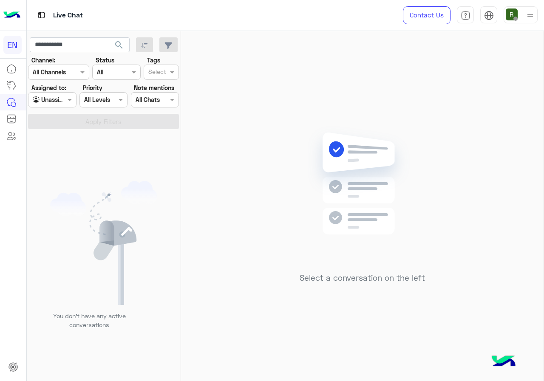
click at [60, 99] on div at bounding box center [51, 100] width 47 height 10
click at [62, 169] on div "Your Team" at bounding box center [52, 165] width 49 height 17
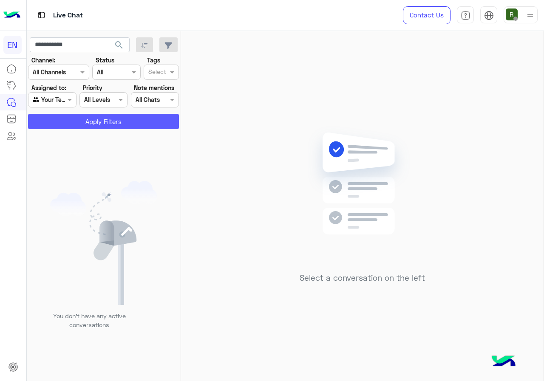
click at [75, 116] on button "Apply Filters" at bounding box center [103, 121] width 151 height 15
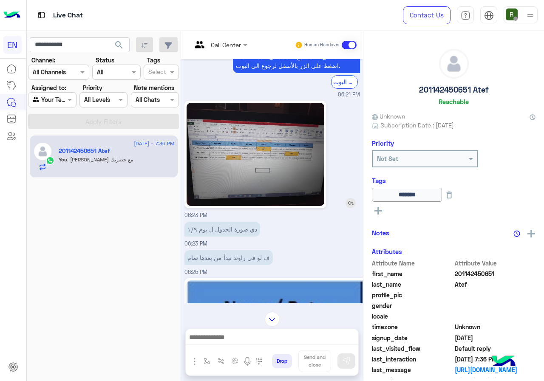
scroll to position [562, 0]
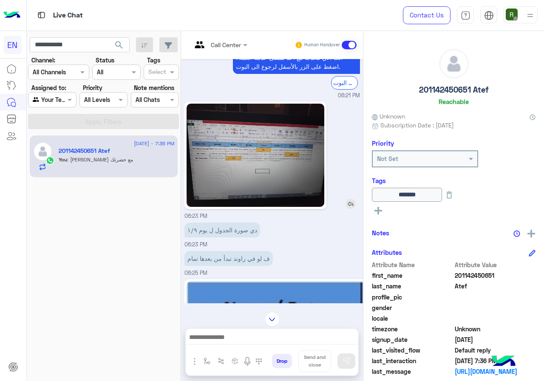
click at [250, 156] on img at bounding box center [256, 155] width 138 height 103
